Goal: Task Accomplishment & Management: Manage account settings

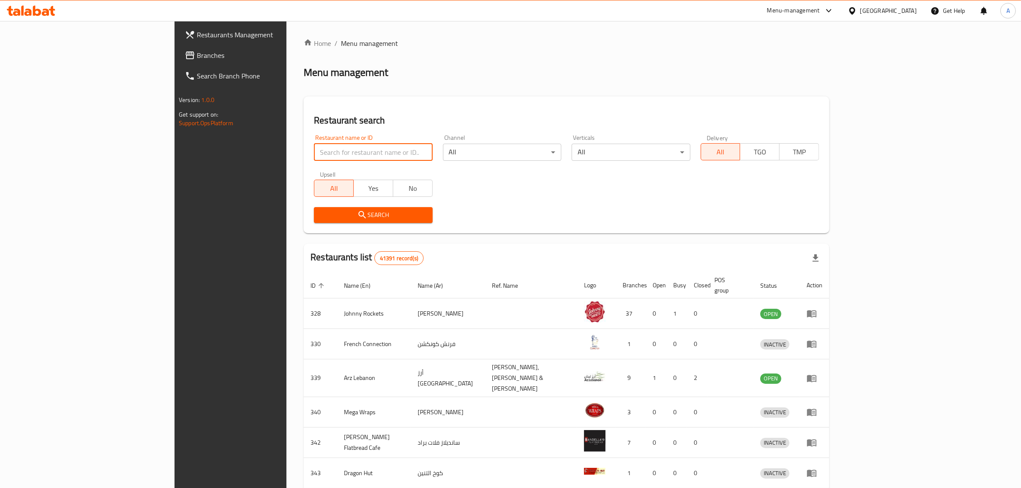
click at [314, 151] on input "search" at bounding box center [373, 152] width 118 height 17
paste input "731169"
type input "731169"
click button "Search" at bounding box center [373, 215] width 118 height 16
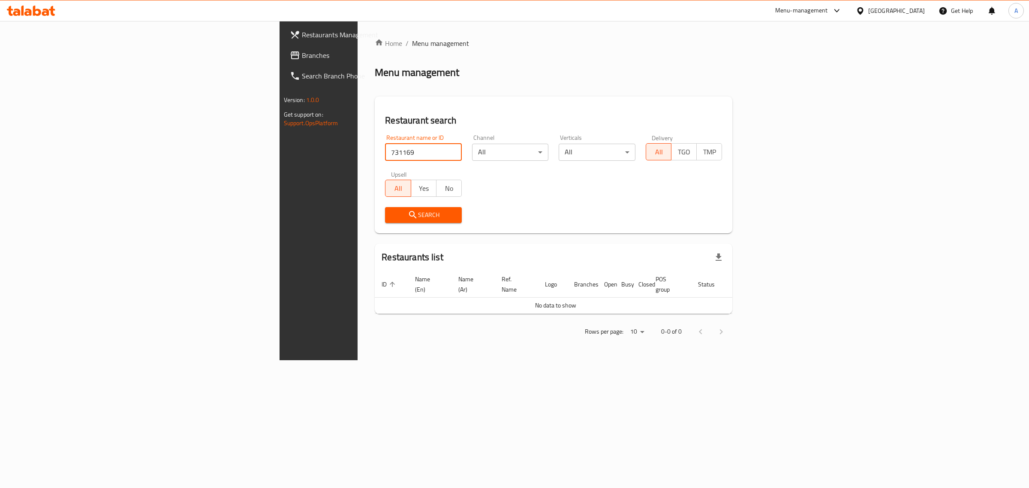
click at [302, 57] on span "Branches" at bounding box center [373, 55] width 143 height 10
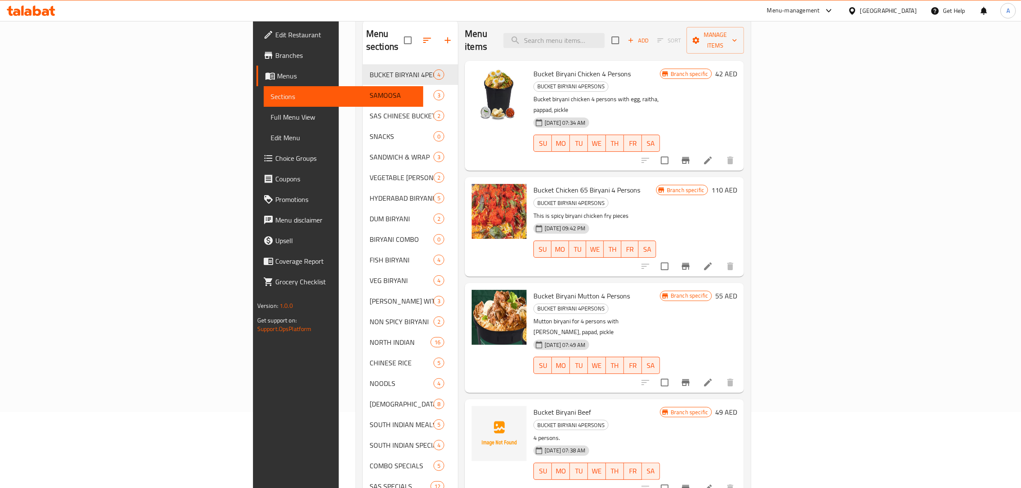
scroll to position [143, 0]
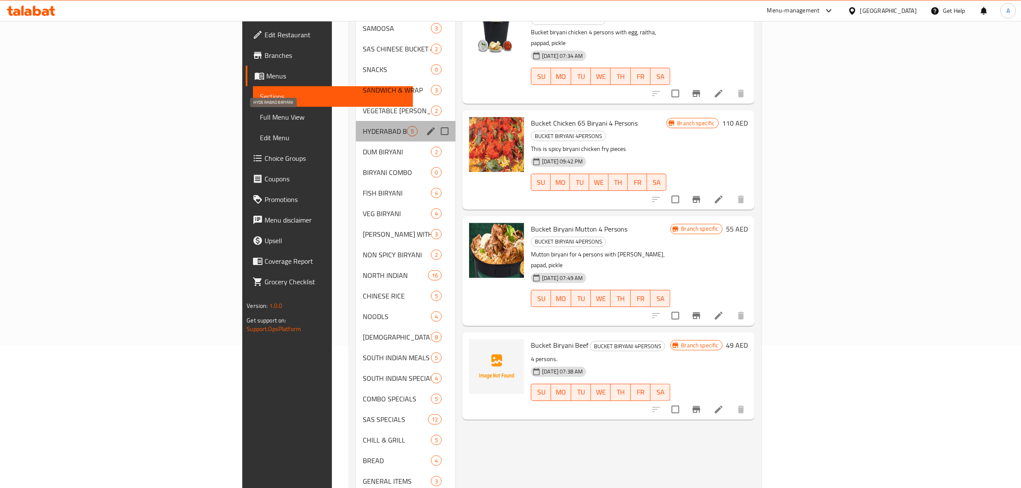
click at [363, 126] on span "HYDERABAD BIRYANI" at bounding box center [385, 131] width 44 height 10
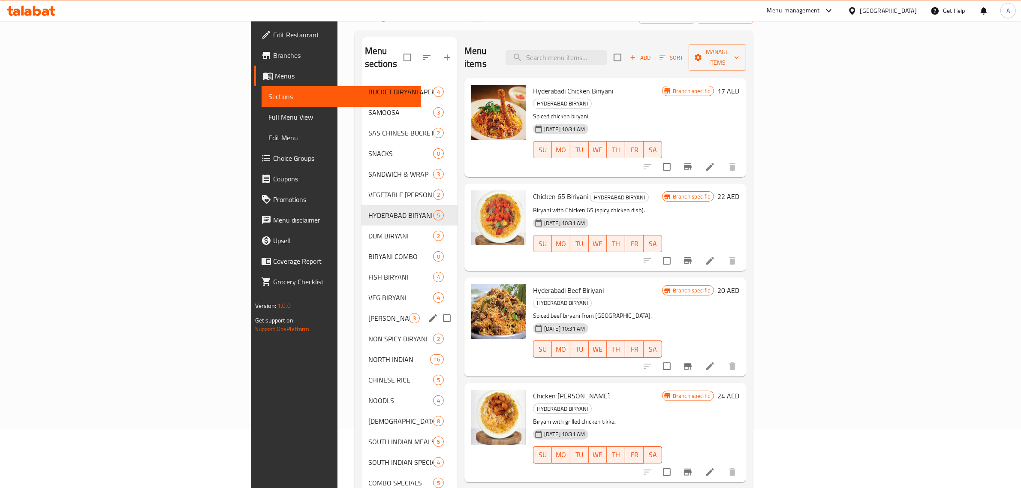
scroll to position [54, 0]
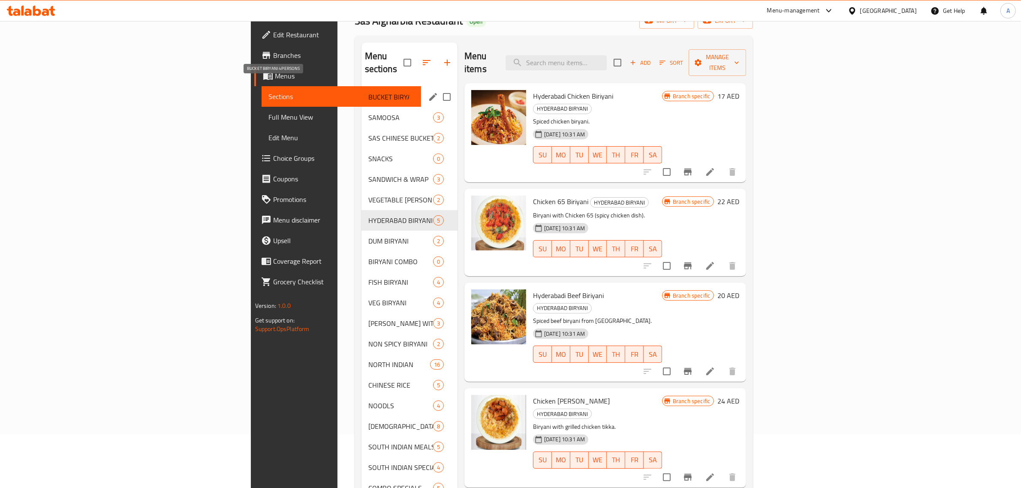
click at [368, 92] on span "BUCKET BIRYANI 4PERSONS" at bounding box center [388, 97] width 41 height 10
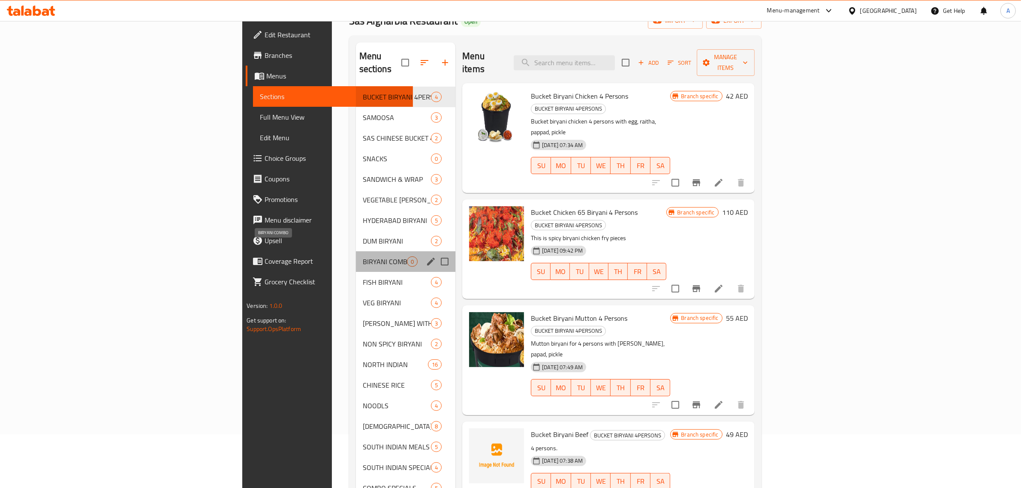
click at [363, 256] on span "BIRYANI COMBO" at bounding box center [385, 261] width 44 height 10
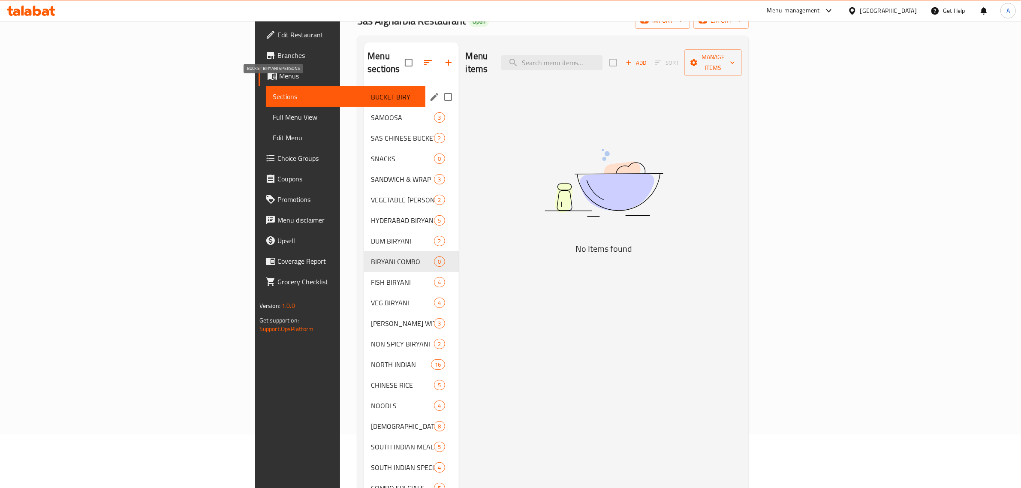
click at [371, 92] on span "BUCKET BIRYANI 4PERSONS" at bounding box center [390, 97] width 39 height 10
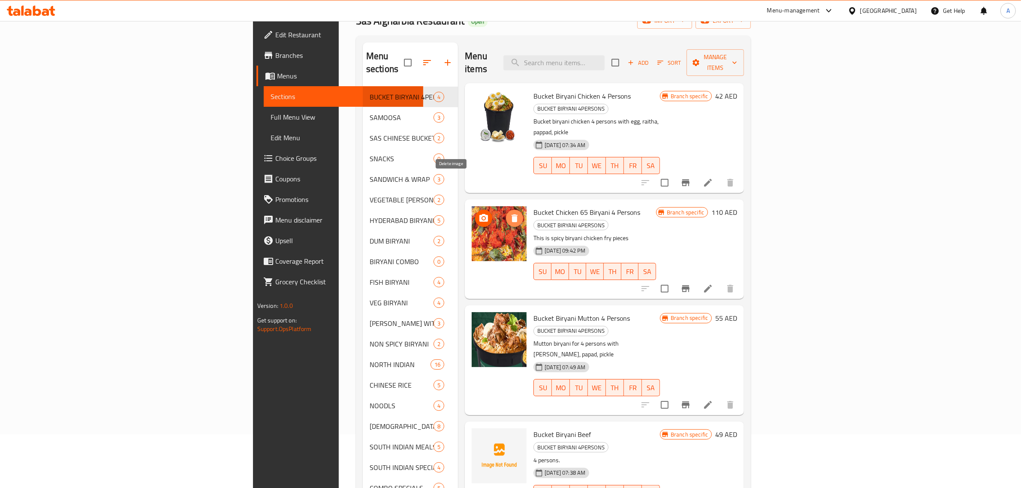
click at [510, 213] on icon "delete image" at bounding box center [515, 218] width 10 height 10
click at [472, 206] on img at bounding box center [499, 233] width 55 height 55
click at [479, 213] on icon "upload picture" at bounding box center [484, 218] width 10 height 10
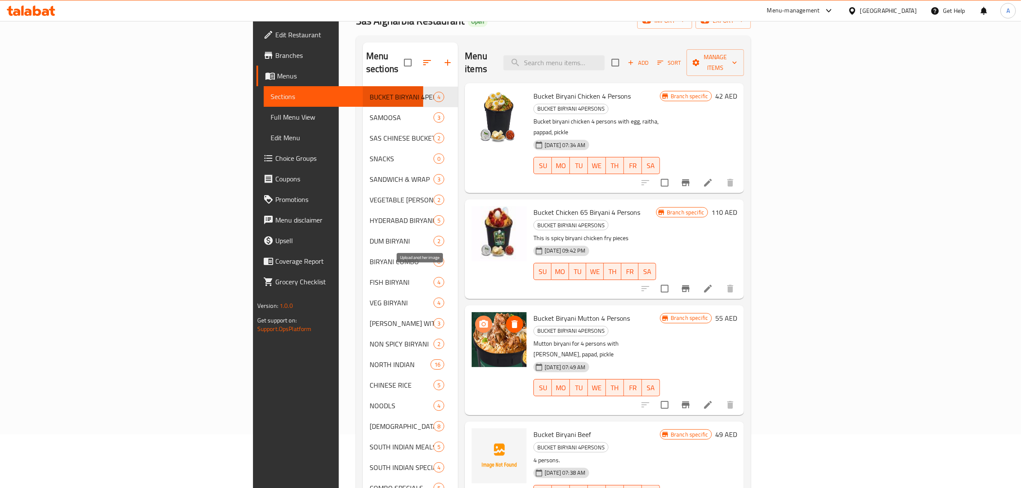
click at [475, 319] on span "upload picture" at bounding box center [483, 324] width 17 height 10
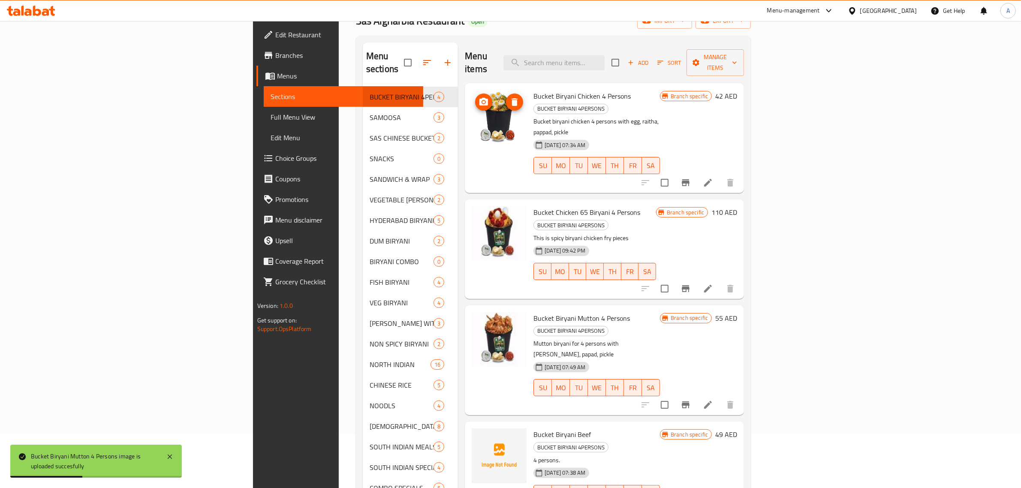
click at [472, 94] on img at bounding box center [499, 117] width 55 height 55
click at [480, 98] on icon "upload picture" at bounding box center [484, 102] width 9 height 8
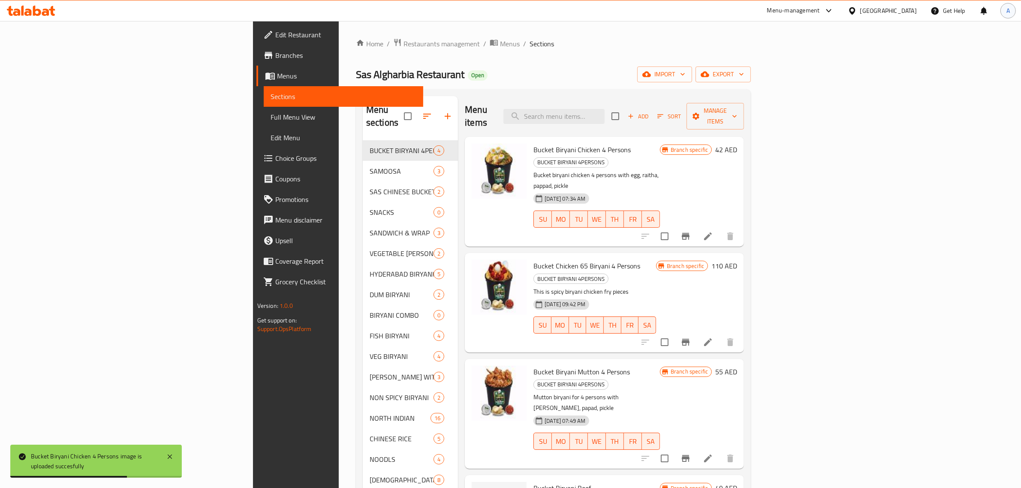
click at [1007, 11] on span "A" at bounding box center [1008, 10] width 3 height 9
click at [915, 93] on span "Logout" at bounding box center [912, 91] width 21 height 13
